Goal: Navigation & Orientation: Find specific page/section

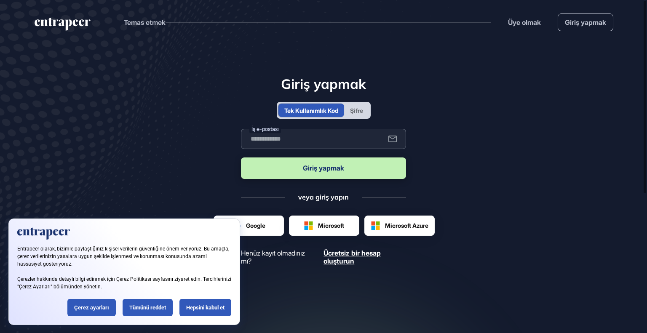
click at [323, 140] on input "text" at bounding box center [323, 139] width 165 height 20
type input "**********"
click at [334, 171] on font "Giriş yapmak" at bounding box center [323, 168] width 41 height 8
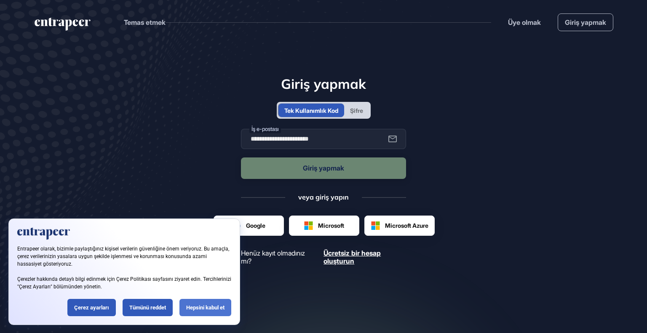
click at [208, 313] on div "Hepsini kabul et" at bounding box center [206, 307] width 52 height 17
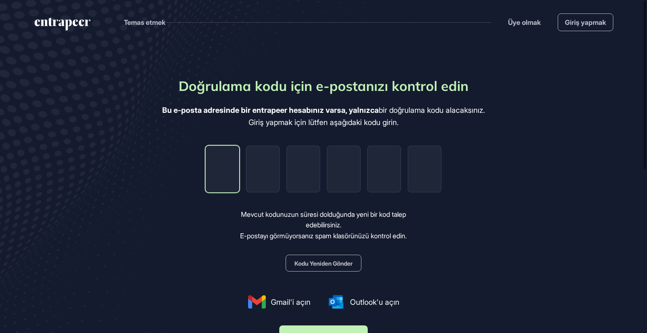
type input "*"
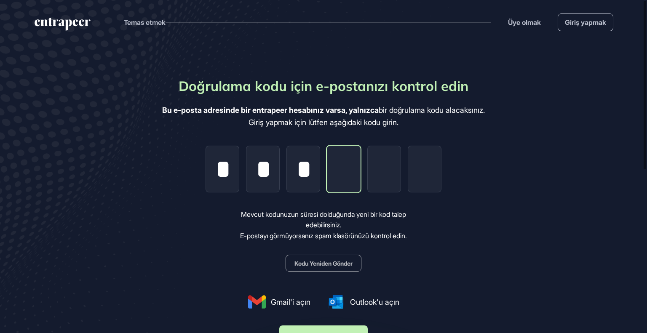
type input "*"
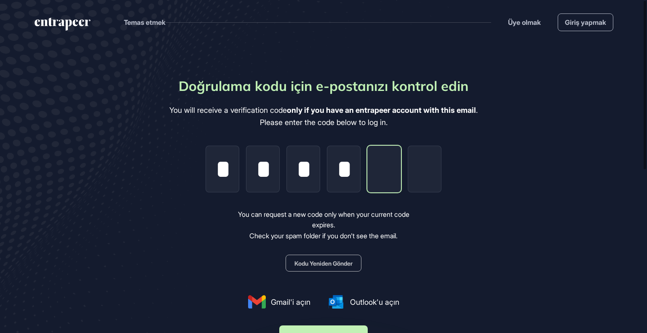
type input "*"
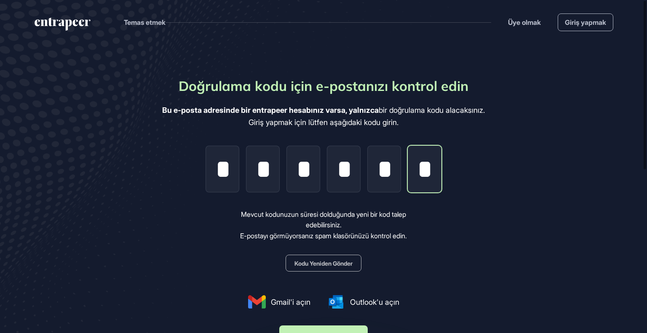
type input "*"
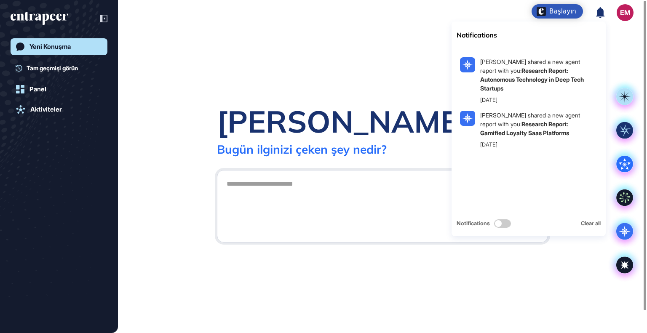
click at [602, 10] on icon at bounding box center [600, 12] width 8 height 11
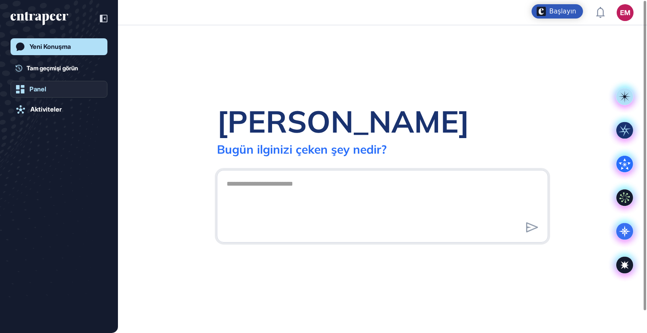
click at [74, 91] on link "Panel" at bounding box center [59, 89] width 97 height 17
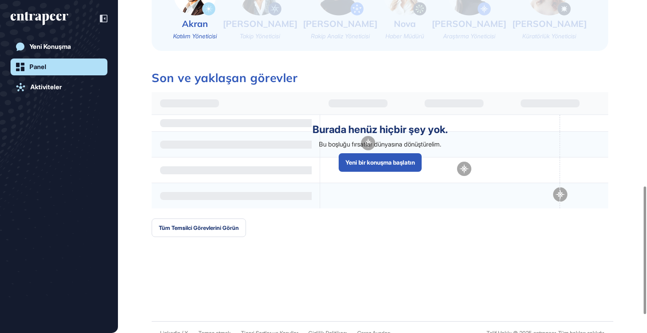
scroll to position [533, 0]
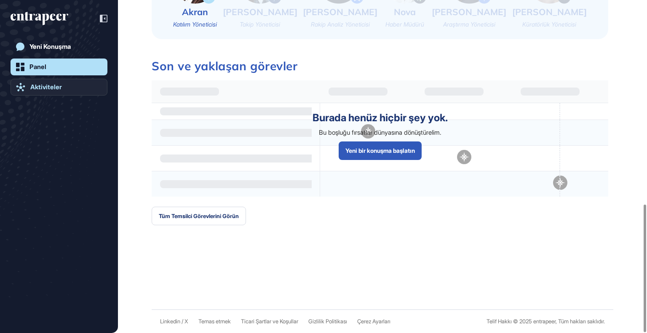
click at [78, 92] on link "Aktiviteler" at bounding box center [59, 87] width 97 height 17
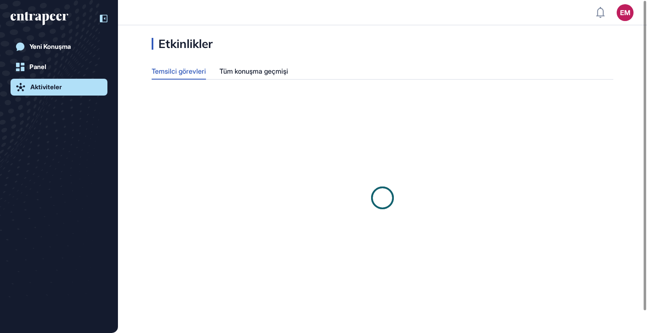
click at [101, 13] on div at bounding box center [99, 19] width 16 height 16
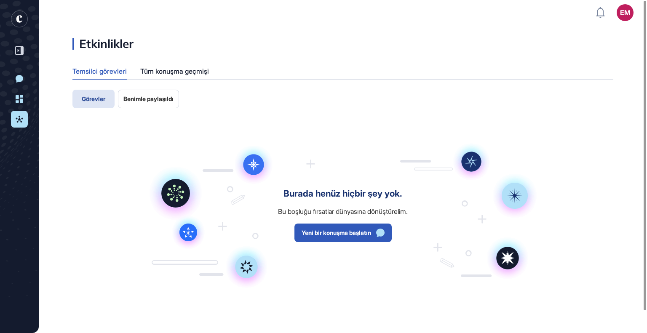
click at [13, 17] on rect "entrapeer-logo" at bounding box center [19, 19] width 17 height 17
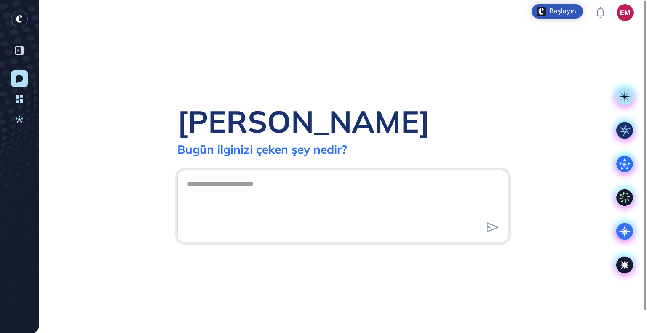
click at [24, 19] on rect "entrapeer-logo" at bounding box center [19, 19] width 17 height 17
click at [538, 2] on header "EM Gösterge Paneli Profil İçeriğim Daha Fazla Veri İsteyin" at bounding box center [323, 12] width 647 height 25
click at [559, 11] on font "Başlayın" at bounding box center [562, 12] width 27 height 8
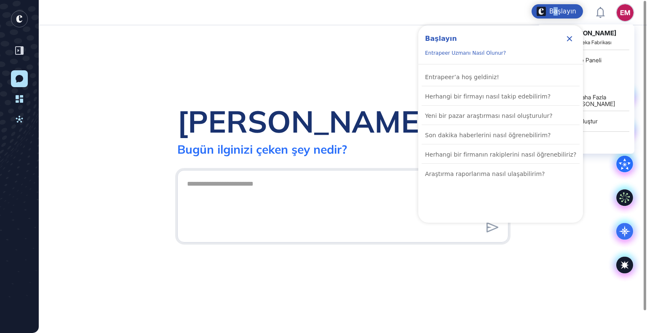
click at [624, 13] on font "EM" at bounding box center [625, 12] width 10 height 8
click at [619, 14] on div "EM" at bounding box center [625, 12] width 17 height 17
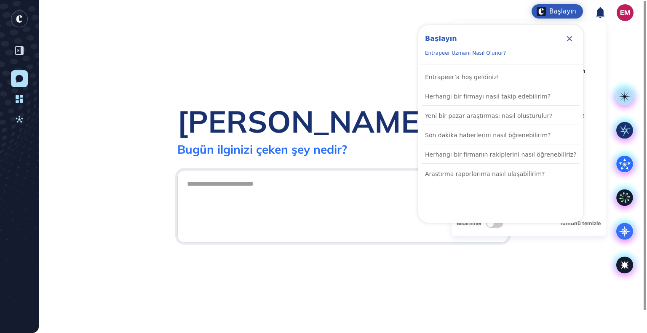
click at [568, 36] on icon "Kontrol Listesini Kapat" at bounding box center [569, 38] width 5 height 5
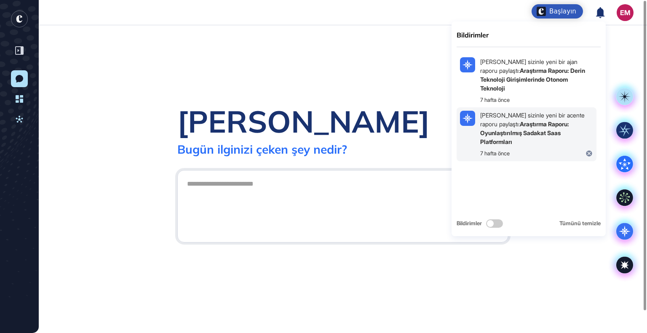
click at [529, 136] on font "Araştırma Raporu: Oyunlaştırılmış Sadakat Saas Platformları" at bounding box center [524, 133] width 89 height 25
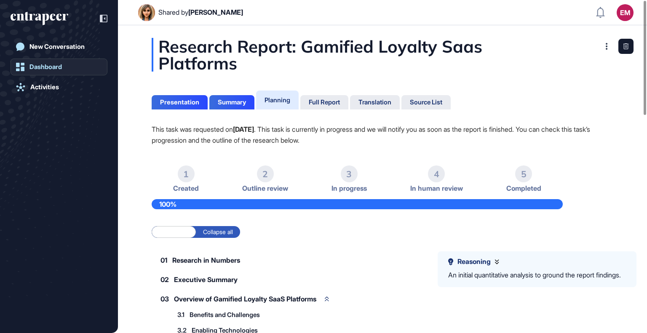
click at [71, 69] on link "Dashboard" at bounding box center [59, 67] width 97 height 17
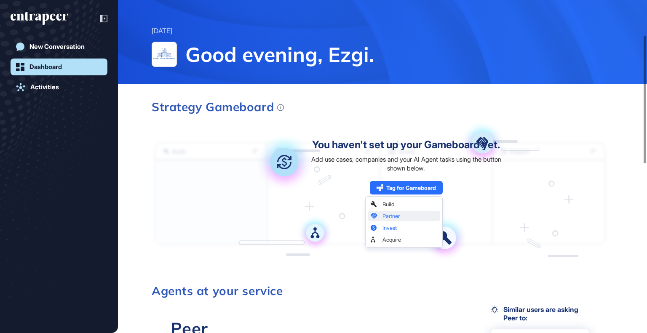
scroll to position [169, 0]
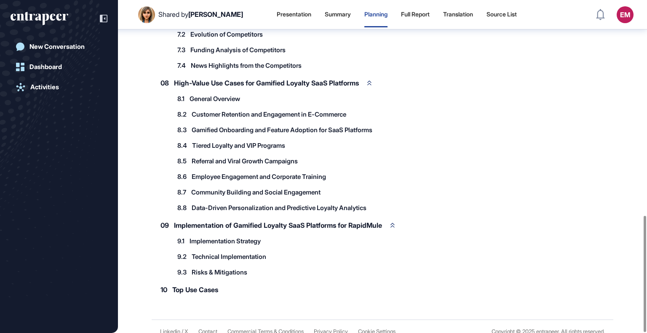
scroll to position [618, 0]
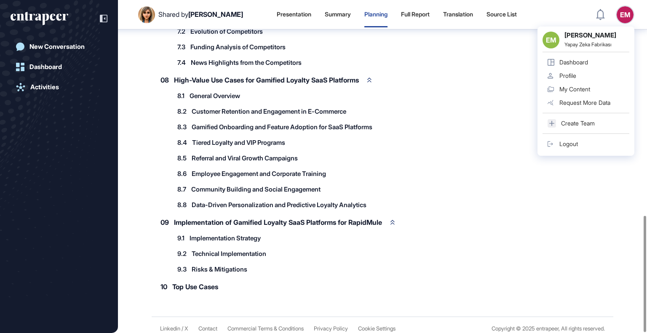
click at [636, 11] on header "Shared by [PERSON_NAME] Presentation Summary Planning Full Report Translation S…" at bounding box center [323, 14] width 647 height 25
click at [599, 61] on link "Dashboard" at bounding box center [586, 62] width 87 height 13
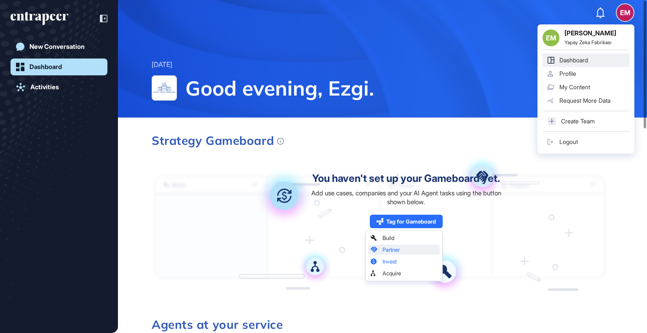
click at [619, 17] on div "EM" at bounding box center [625, 12] width 17 height 17
click at [580, 87] on div "My Content" at bounding box center [575, 87] width 31 height 7
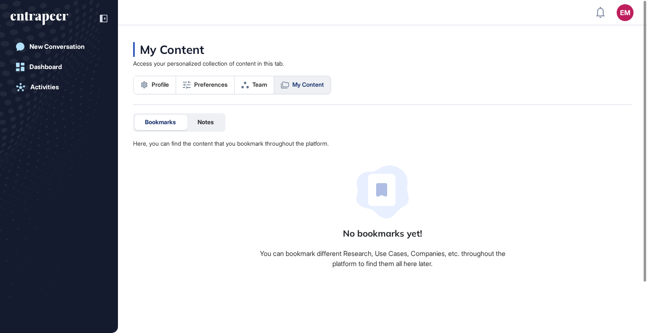
click at [298, 85] on span "My Content" at bounding box center [308, 84] width 32 height 7
click at [167, 86] on span "Profile" at bounding box center [160, 84] width 17 height 7
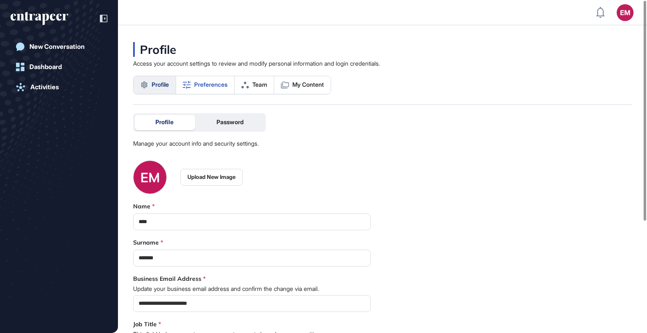
click at [198, 86] on span "Preferences" at bounding box center [210, 84] width 33 height 7
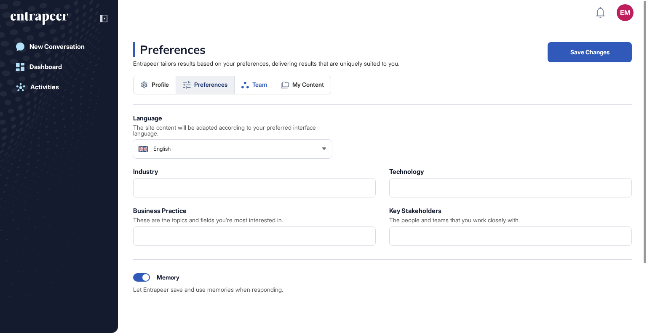
click at [267, 82] on span "Team" at bounding box center [259, 84] width 15 height 7
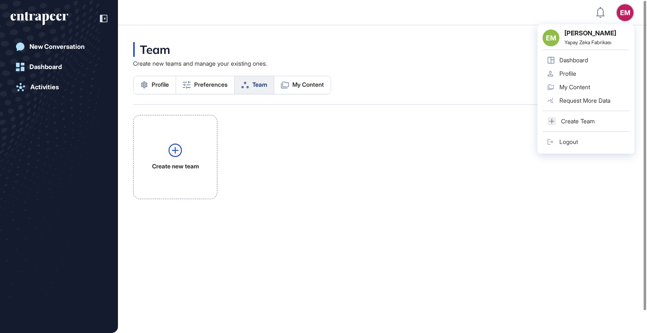
click at [626, 13] on div "EM EM [PERSON_NAME] Yapay [PERSON_NAME] Fabrikası Dashboard Profile My Content …" at bounding box center [625, 12] width 17 height 17
click at [601, 64] on link "Dashboard" at bounding box center [586, 60] width 87 height 13
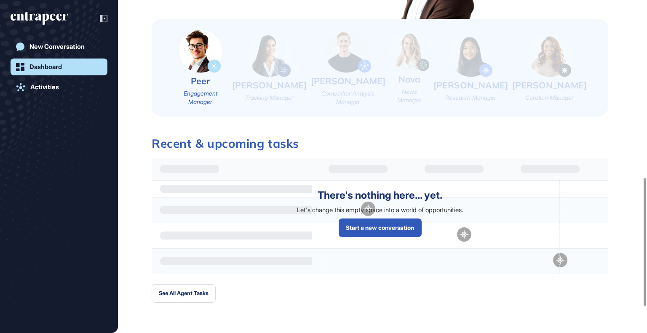
scroll to position [533, 0]
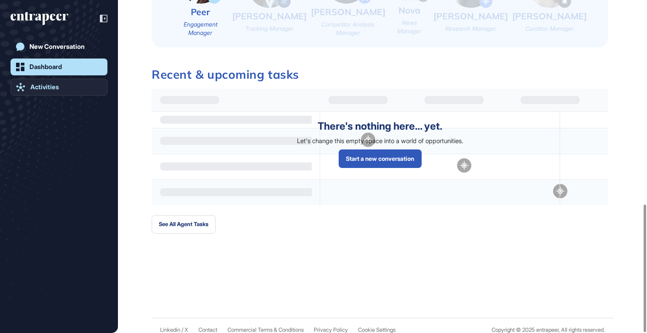
click at [40, 92] on link "Activities" at bounding box center [59, 87] width 97 height 17
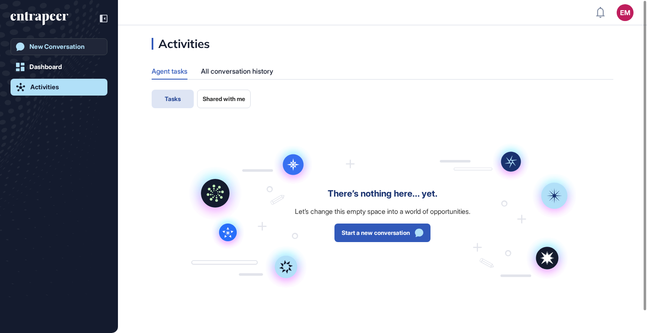
click at [35, 53] on link "New Conversation" at bounding box center [59, 46] width 97 height 17
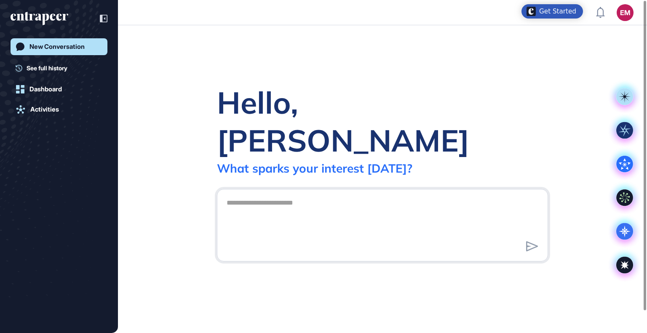
click at [595, 18] on header "EM Dashboard Profile My Content Request More Data" at bounding box center [323, 12] width 647 height 25
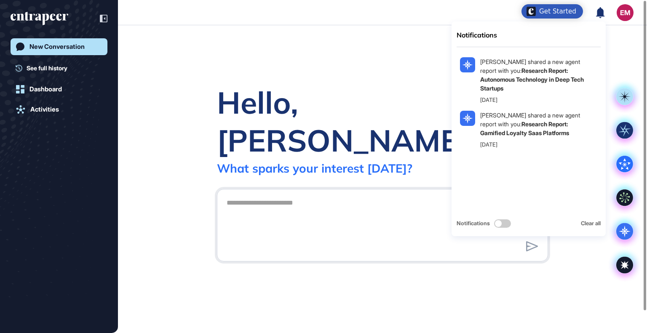
click at [603, 13] on icon at bounding box center [600, 12] width 8 height 11
click at [487, 39] on div "Notifications" at bounding box center [529, 35] width 144 height 10
click at [488, 34] on div "Notifications" at bounding box center [529, 35] width 144 height 10
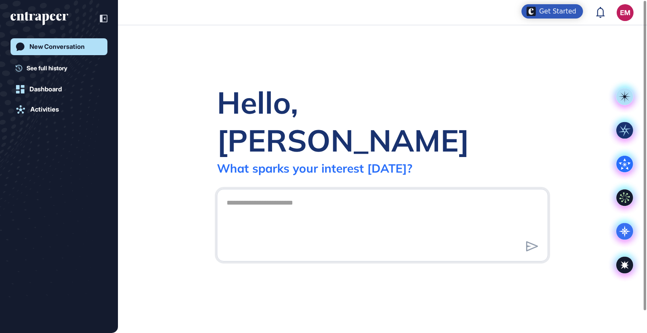
click at [595, 9] on header "EM Dashboard Profile My Content Request More Data" at bounding box center [323, 12] width 647 height 25
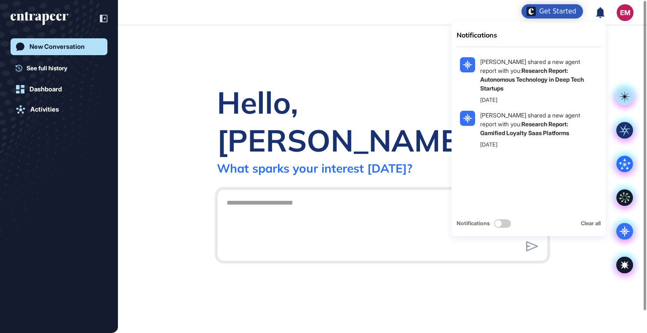
click at [600, 13] on icon at bounding box center [600, 12] width 8 height 11
